Goal: Task Accomplishment & Management: Complete application form

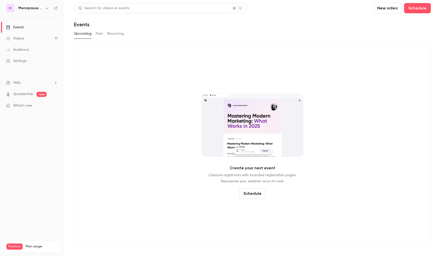
click at [46, 7] on icon "button" at bounding box center [47, 8] width 4 height 4
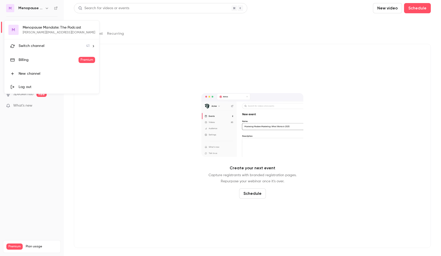
click at [31, 48] on span "Switch channel" at bounding box center [32, 45] width 26 height 5
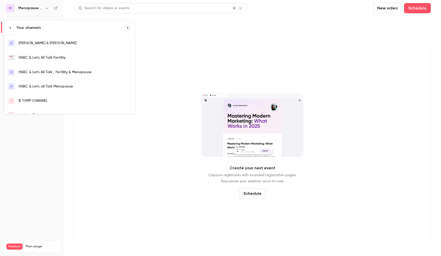
scroll to position [26, 0]
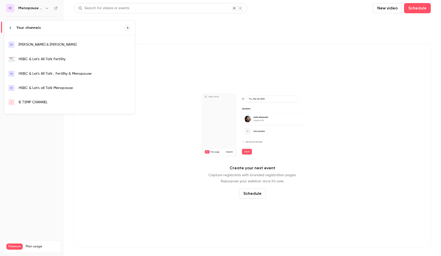
click at [45, 59] on div "HSBC & Let's All Talk Fertility" at bounding box center [75, 59] width 112 height 5
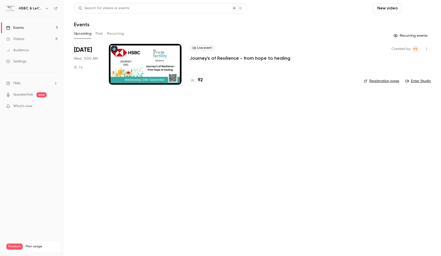
click at [423, 12] on button "Schedule" at bounding box center [417, 8] width 27 height 10
click at [413, 21] on div "One time event" at bounding box center [406, 22] width 39 height 5
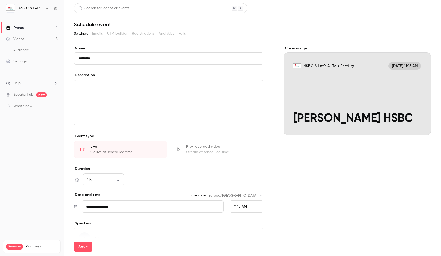
type input "*********"
click at [118, 203] on input "**********" at bounding box center [152, 206] width 141 height 12
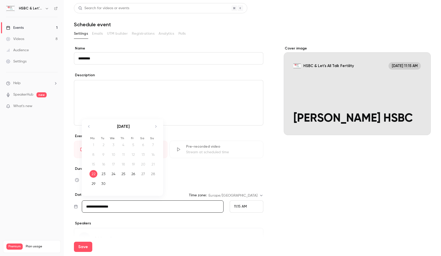
drag, startPoint x: 105, startPoint y: 175, endPoint x: 114, endPoint y: 184, distance: 13.0
click at [105, 175] on div "23" at bounding box center [103, 174] width 8 height 8
type input "**********"
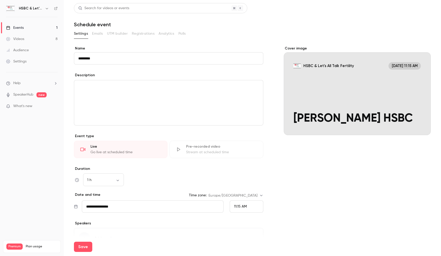
click at [250, 207] on div "11:15 AM" at bounding box center [247, 206] width 34 height 12
click at [248, 175] on div "1:00 PM" at bounding box center [246, 175] width 25 height 5
click at [89, 246] on button "Save" at bounding box center [83, 246] width 18 height 10
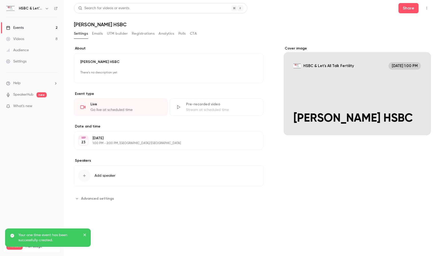
click at [23, 41] on div "Videos" at bounding box center [15, 38] width 18 height 5
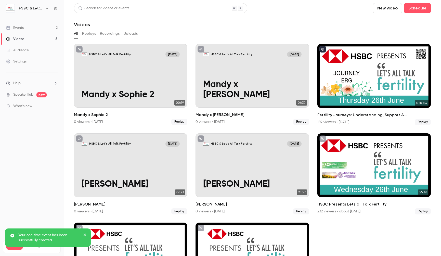
click at [23, 28] on div "Events" at bounding box center [15, 27] width 18 height 5
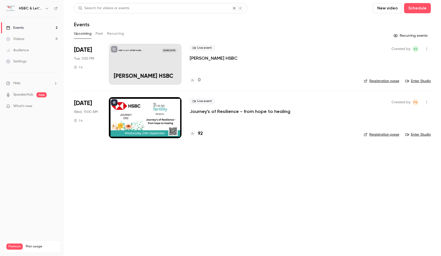
click at [417, 80] on link "Enter Studio" at bounding box center [417, 80] width 25 height 5
